Goal: Entertainment & Leisure: Browse casually

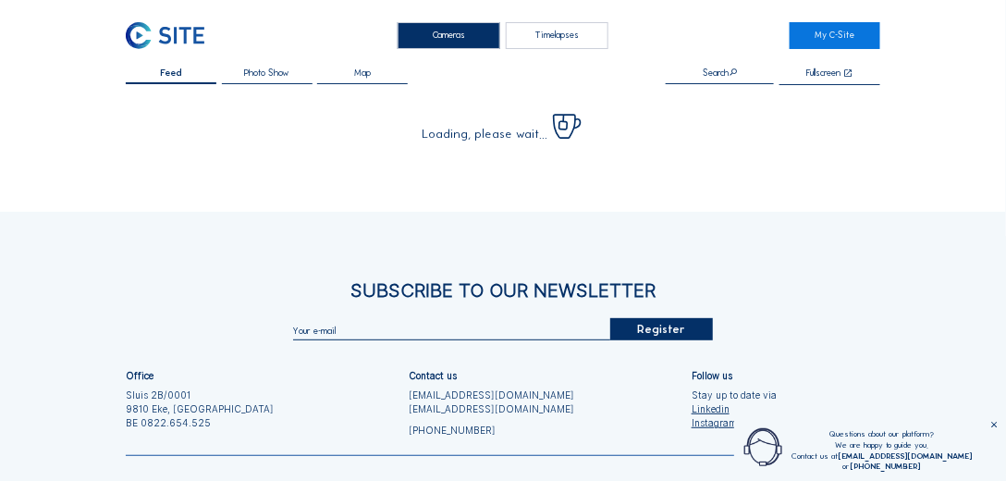
click at [175, 18] on div "Cameras Timelapses My C-Site Feed Photo Show Map Search Fullscreen Loading, ple…" at bounding box center [503, 296] width 1006 height 593
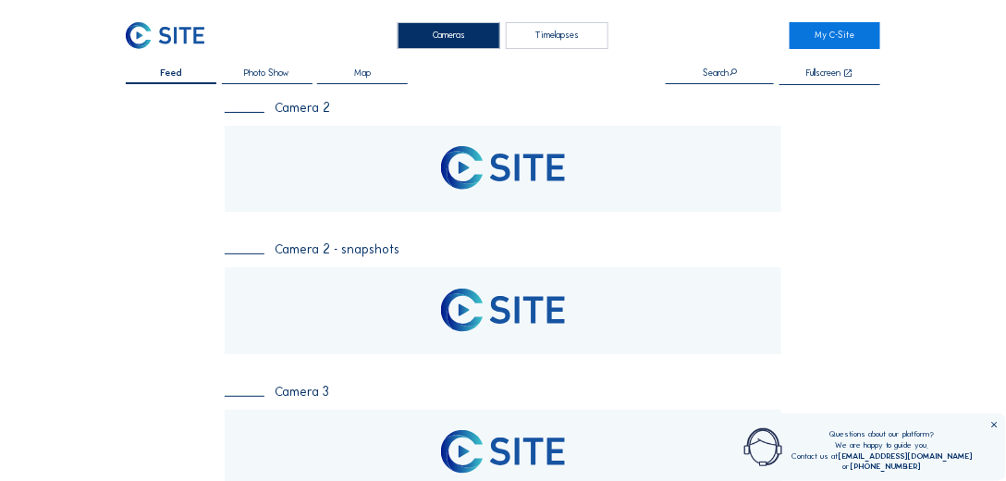
click at [176, 28] on img at bounding box center [165, 35] width 79 height 27
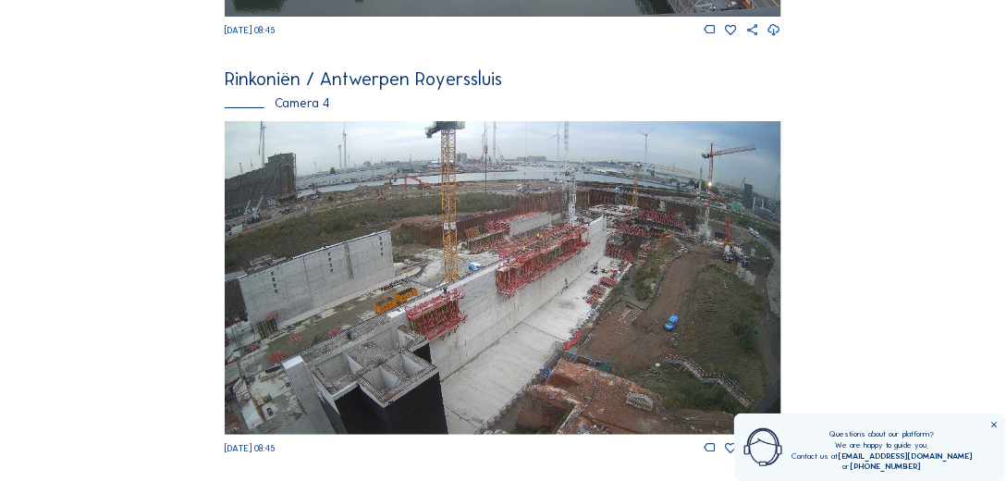
scroll to position [1744, 0]
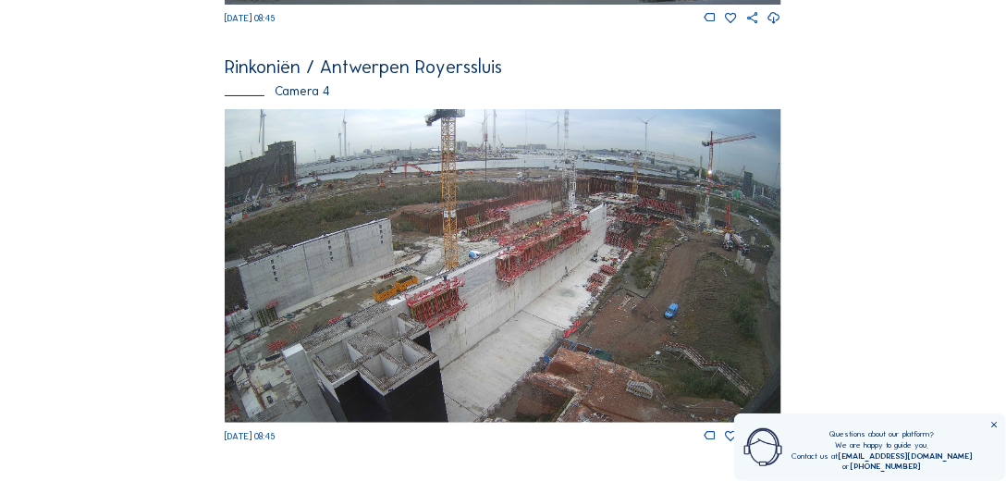
click at [531, 277] on img at bounding box center [503, 265] width 557 height 313
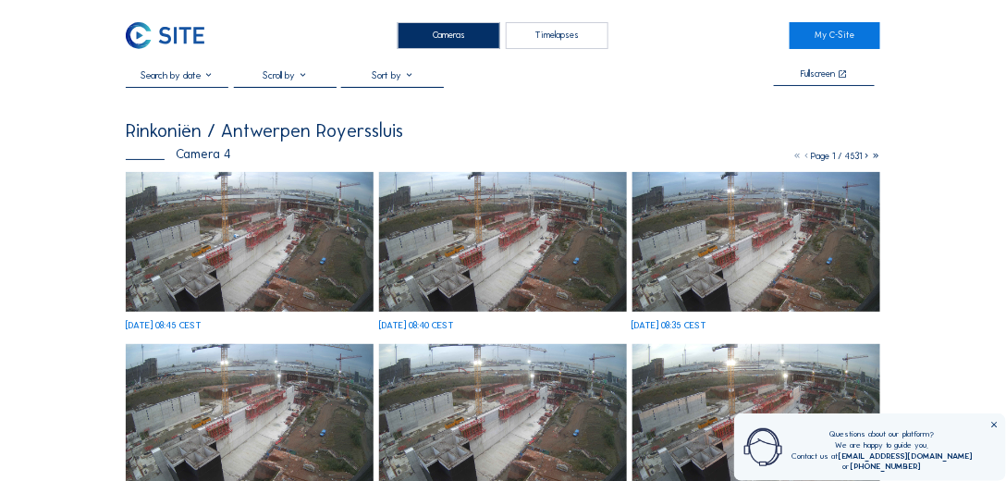
click at [222, 255] on img at bounding box center [250, 242] width 248 height 140
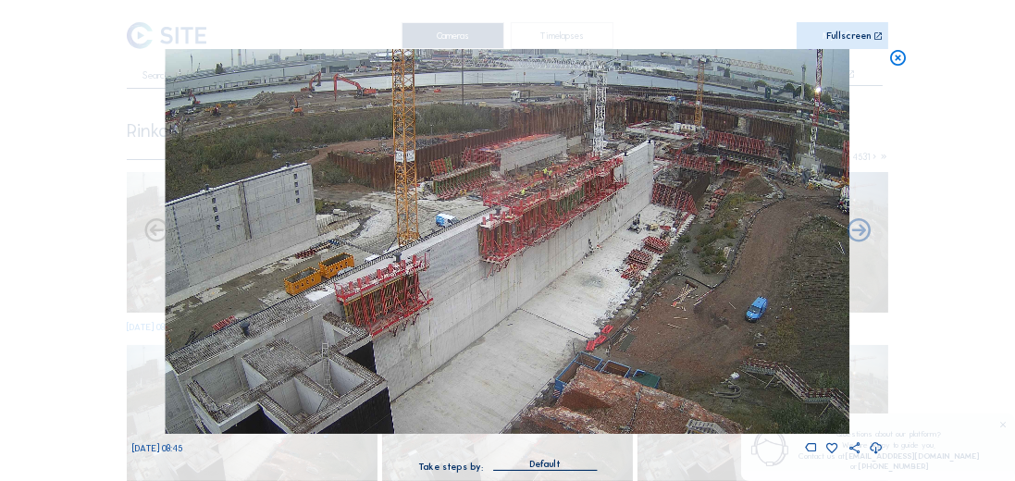
click at [897, 56] on icon at bounding box center [897, 58] width 18 height 18
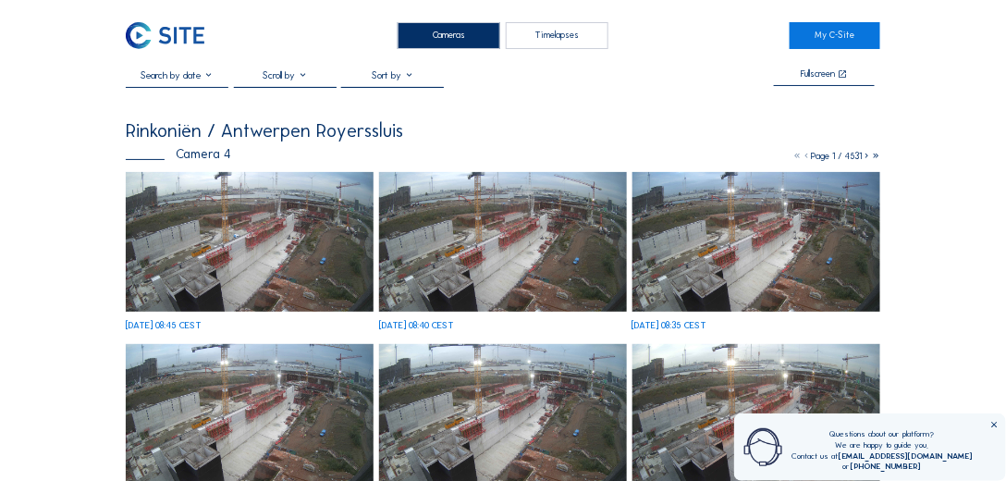
click at [183, 27] on img at bounding box center [165, 35] width 79 height 27
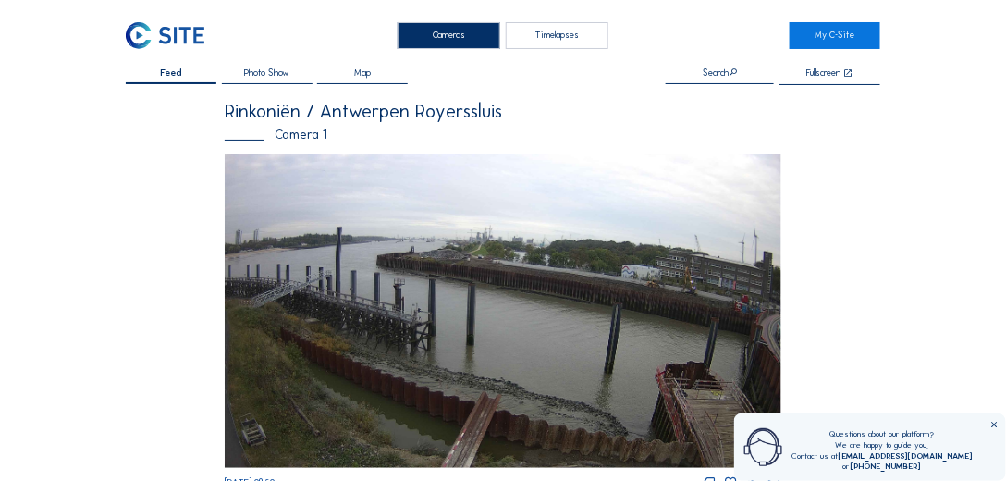
click at [488, 266] on img at bounding box center [503, 311] width 557 height 314
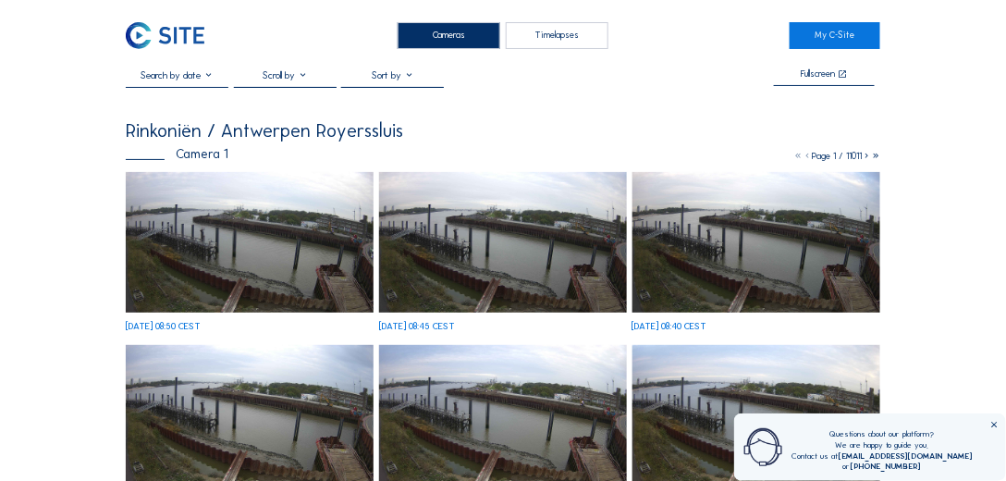
click at [272, 230] on img at bounding box center [250, 242] width 248 height 141
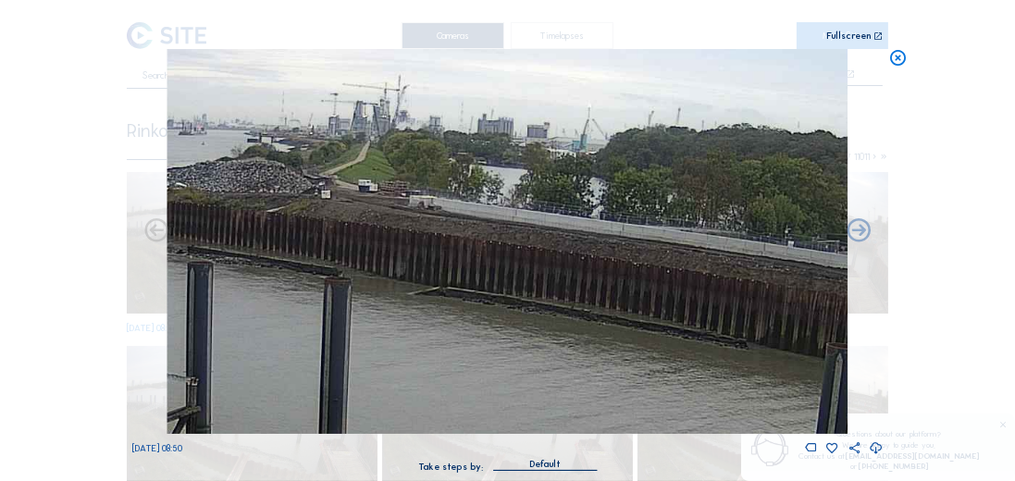
drag, startPoint x: 612, startPoint y: 211, endPoint x: 520, endPoint y: 219, distance: 92.9
click at [301, 211] on img at bounding box center [507, 241] width 681 height 385
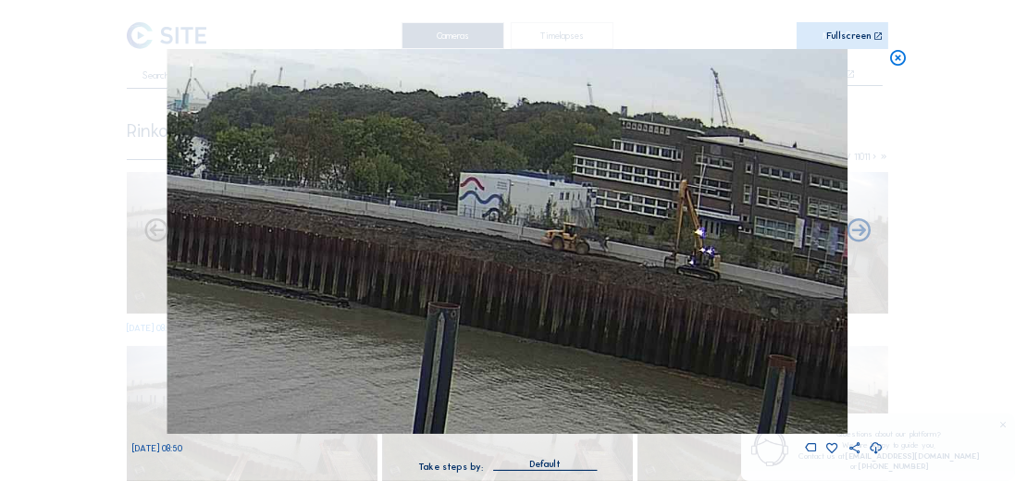
drag, startPoint x: 586, startPoint y: 223, endPoint x: 264, endPoint y: 179, distance: 325.7
click at [264, 179] on img at bounding box center [507, 241] width 681 height 385
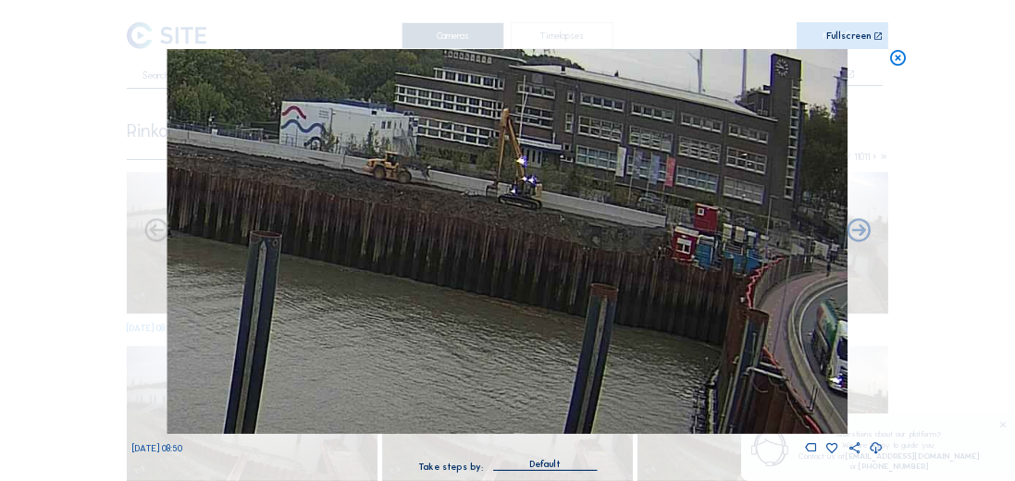
drag, startPoint x: 509, startPoint y: 232, endPoint x: 238, endPoint y: 169, distance: 278.2
click at [238, 169] on img at bounding box center [507, 241] width 681 height 385
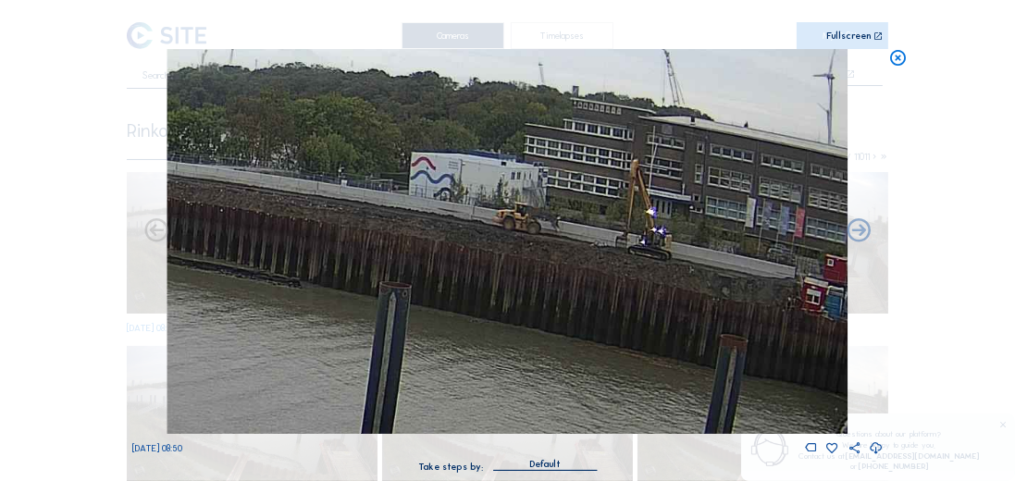
drag, startPoint x: 437, startPoint y: 167, endPoint x: 567, endPoint y: 219, distance: 139.5
click at [567, 219] on img at bounding box center [507, 241] width 681 height 385
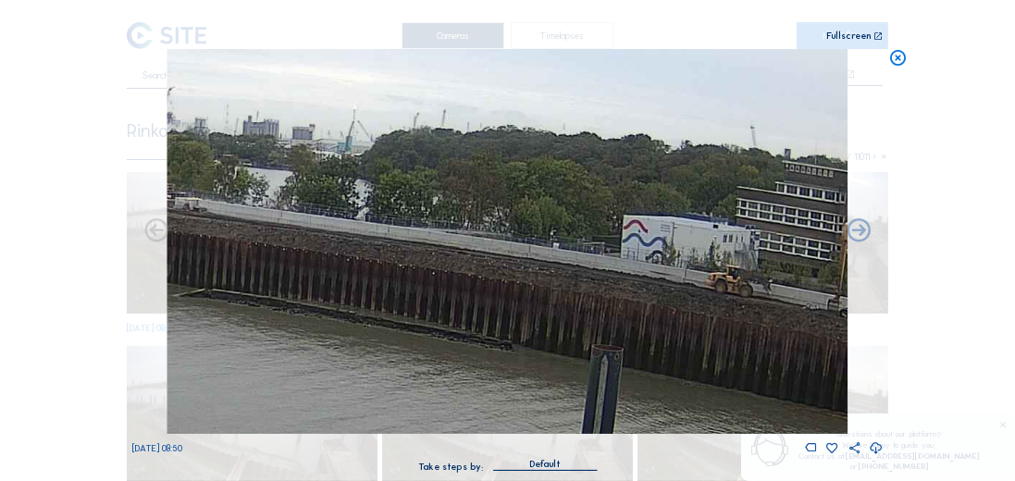
drag, startPoint x: 410, startPoint y: 176, endPoint x: 619, endPoint y: 235, distance: 217.2
click at [652, 245] on img at bounding box center [507, 241] width 681 height 385
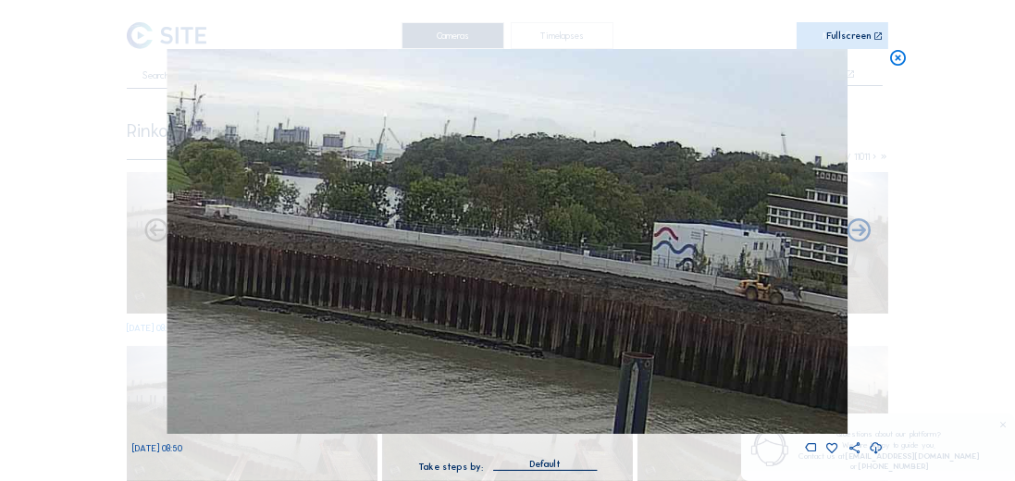
drag, startPoint x: 468, startPoint y: 208, endPoint x: 696, endPoint y: 241, distance: 230.8
click at [696, 241] on img at bounding box center [507, 241] width 681 height 385
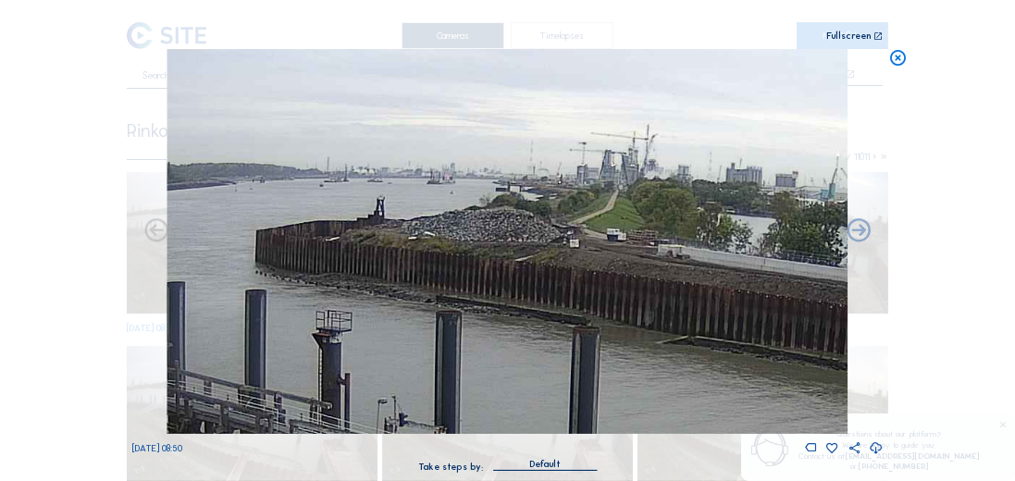
drag, startPoint x: 445, startPoint y: 207, endPoint x: 660, endPoint y: 203, distance: 215.5
click at [660, 203] on img at bounding box center [507, 241] width 681 height 385
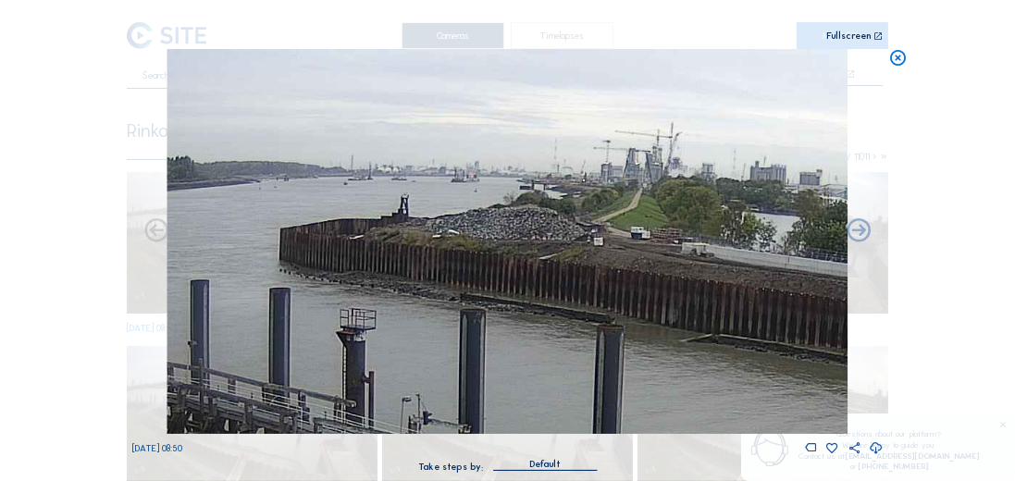
drag, startPoint x: 671, startPoint y: 244, endPoint x: 333, endPoint y: 194, distance: 341.2
click at [333, 194] on img at bounding box center [507, 241] width 681 height 385
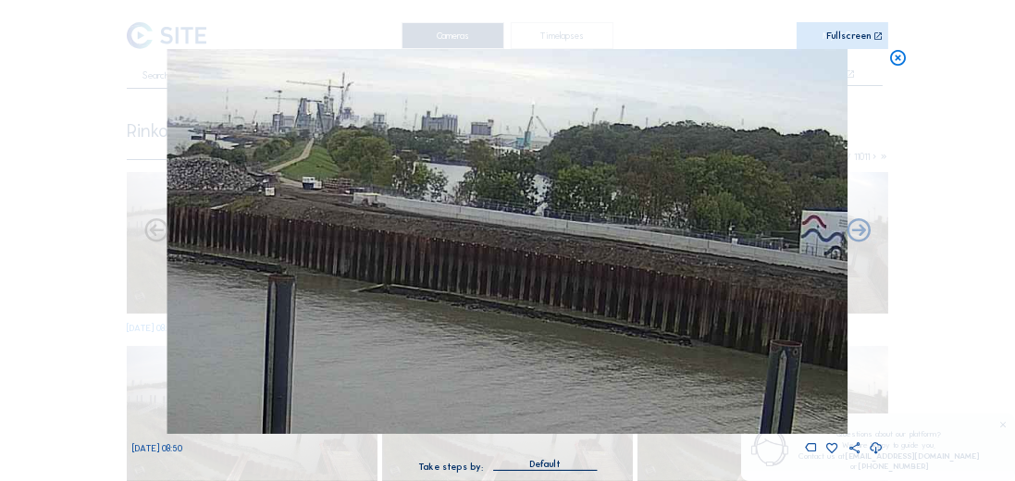
click at [412, 211] on img at bounding box center [507, 241] width 681 height 385
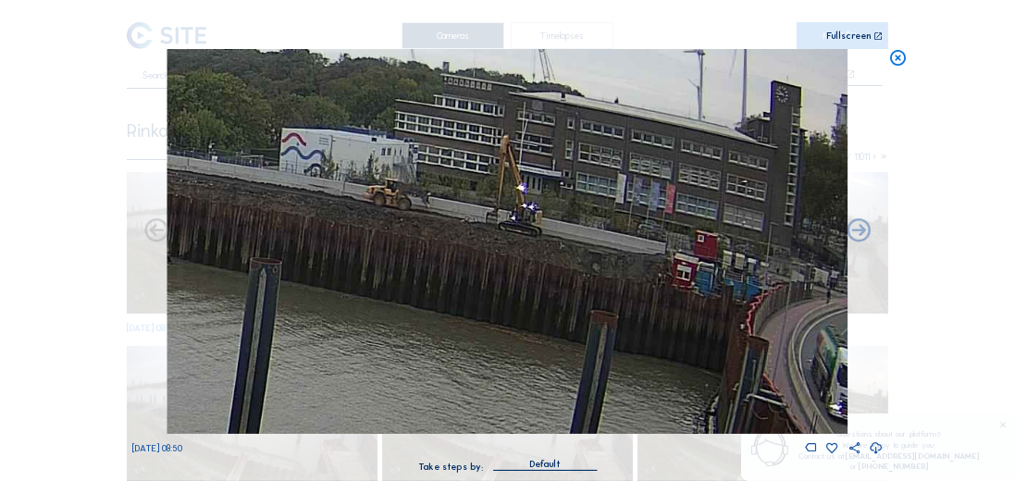
drag, startPoint x: 715, startPoint y: 250, endPoint x: 483, endPoint y: 207, distance: 236.0
click at [450, 207] on img at bounding box center [507, 241] width 681 height 385
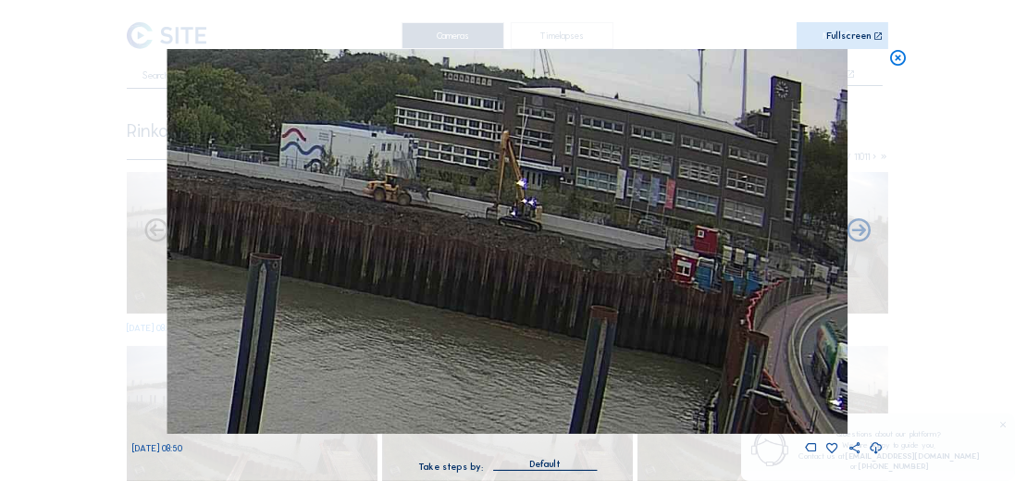
drag, startPoint x: 498, startPoint y: 209, endPoint x: 435, endPoint y: 200, distance: 63.6
click at [435, 200] on img at bounding box center [507, 241] width 681 height 385
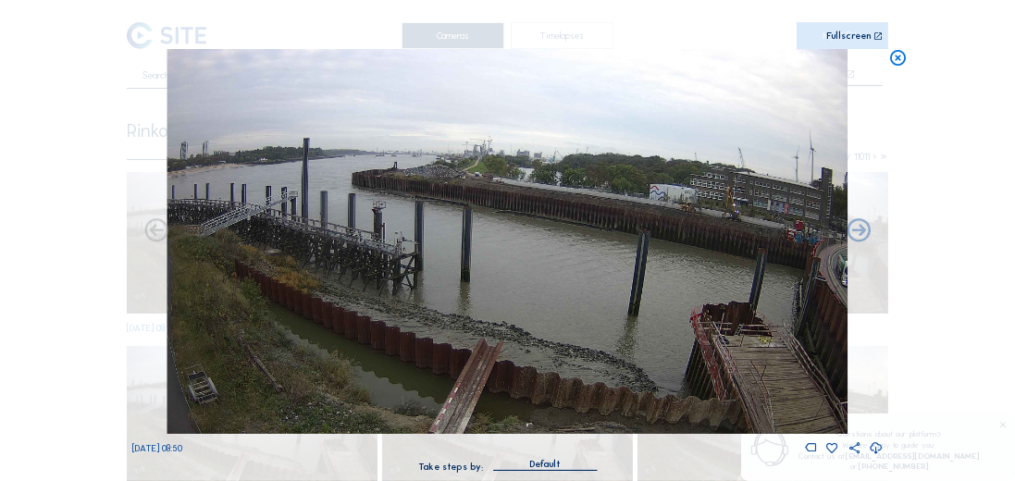
click at [899, 67] on icon at bounding box center [897, 58] width 18 height 18
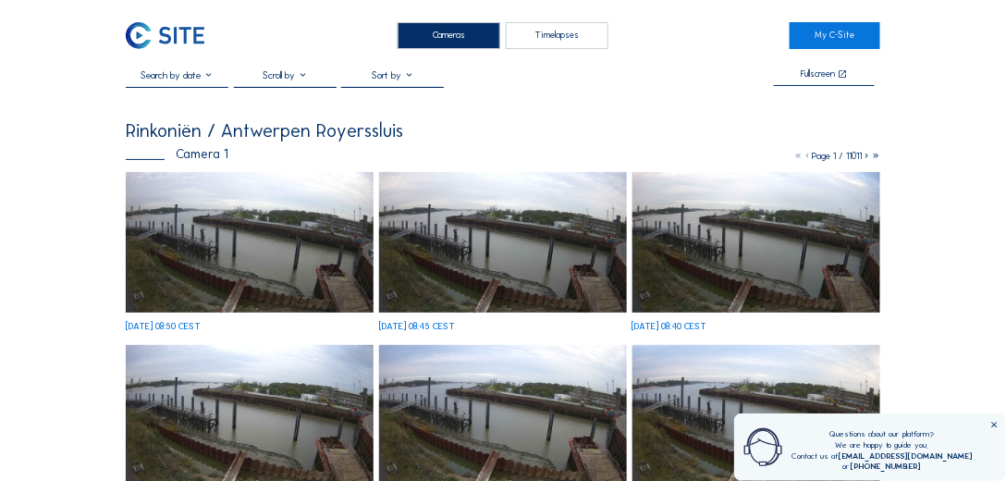
click at [991, 424] on icon at bounding box center [994, 425] width 9 height 9
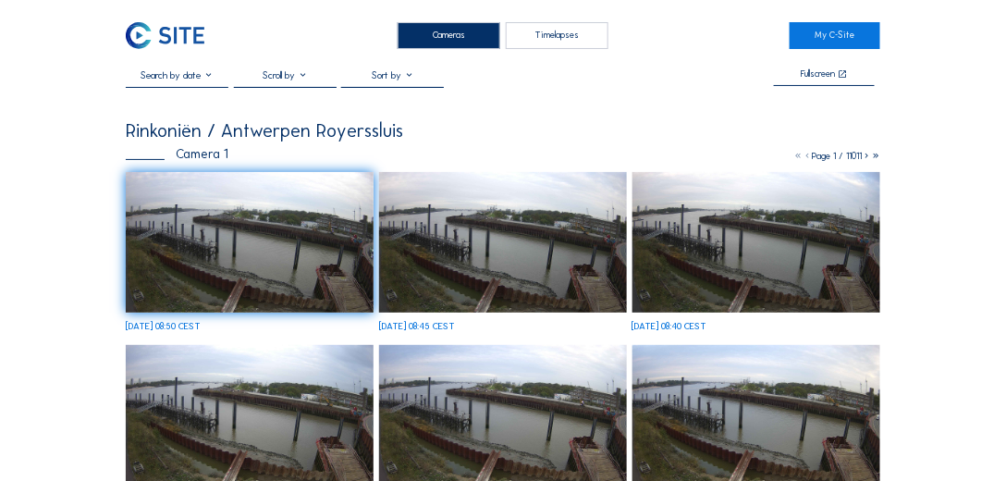
click at [204, 28] on img at bounding box center [165, 35] width 79 height 27
